Goal: Task Accomplishment & Management: Complete application form

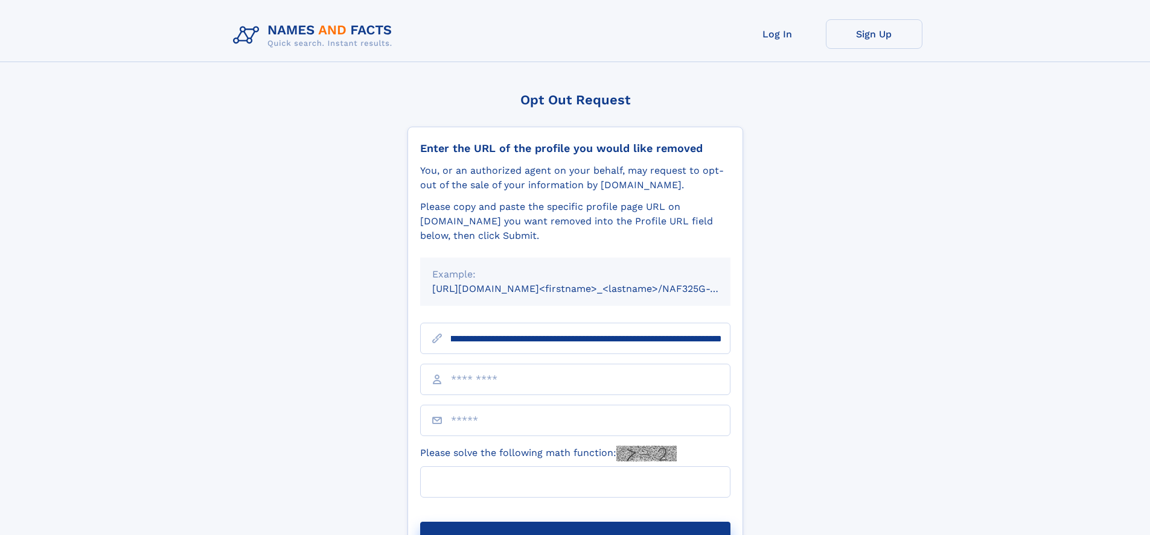
scroll to position [0, 128]
type input "**********"
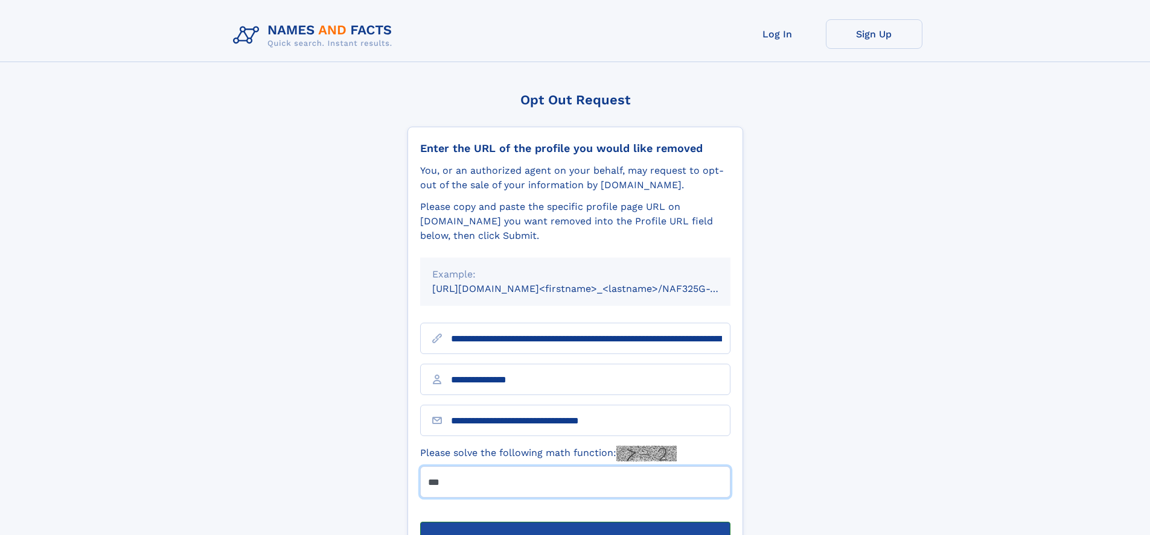
type input "***"
click at [574, 522] on button "Submit Opt Out Request" at bounding box center [575, 541] width 310 height 39
